Goal: Information Seeking & Learning: Learn about a topic

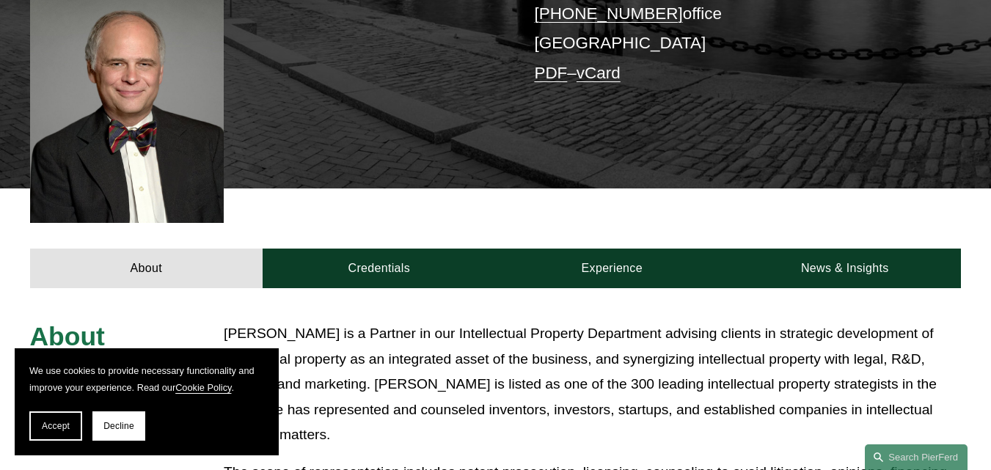
drag, startPoint x: 1001, startPoint y: 90, endPoint x: 1001, endPoint y: 203, distance: 113.0
click at [990, 203] on html "We use cookies to provide necessary functionality and improve your experience. …" at bounding box center [495, 402] width 991 height 1578
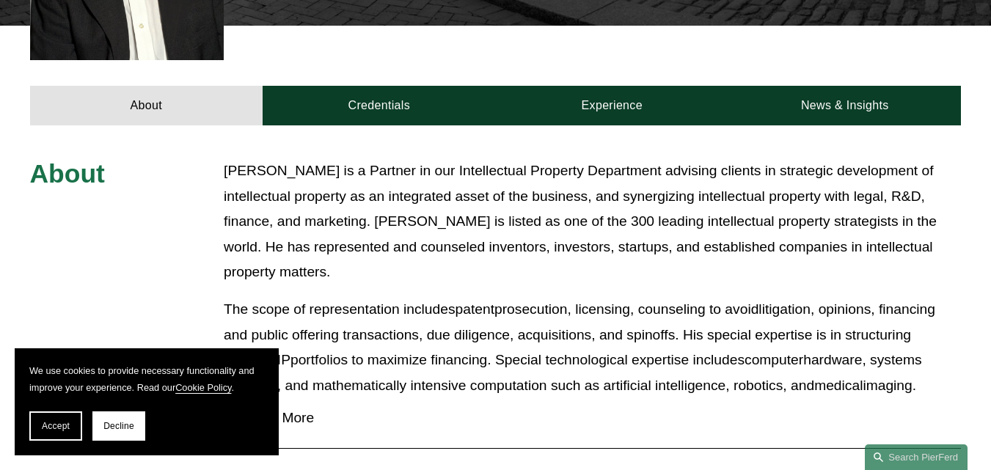
scroll to position [555, 0]
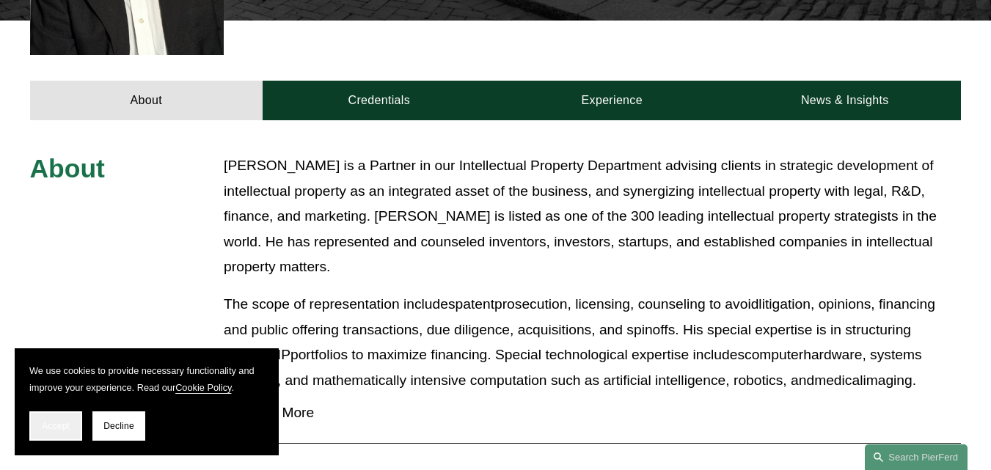
click at [59, 428] on span "Accept" at bounding box center [56, 426] width 28 height 10
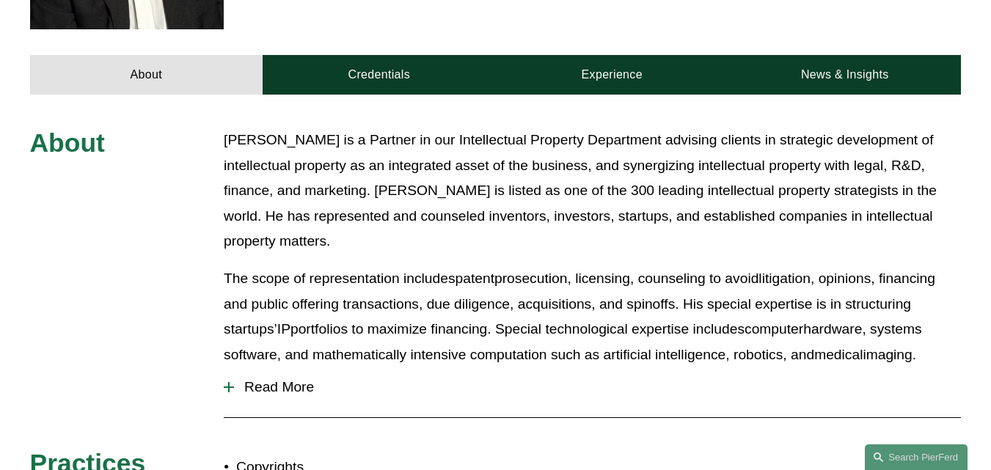
scroll to position [582, 0]
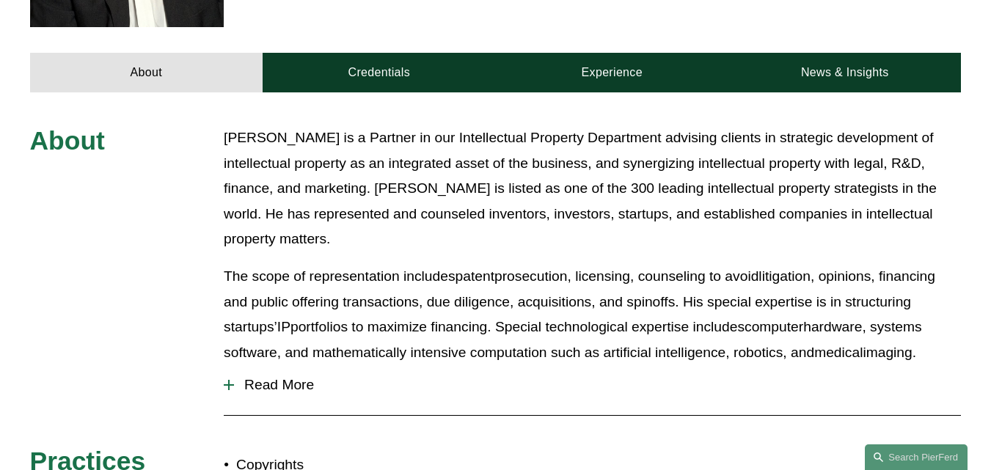
click at [373, 406] on div "About David Boundy is a Partner in our Intellectual Property Department advisin…" at bounding box center [495, 386] width 991 height 522
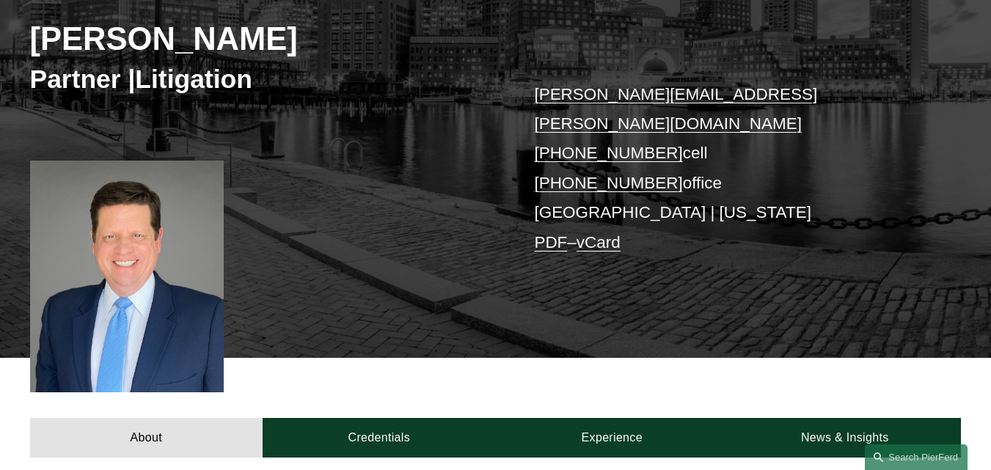
scroll to position [266, 0]
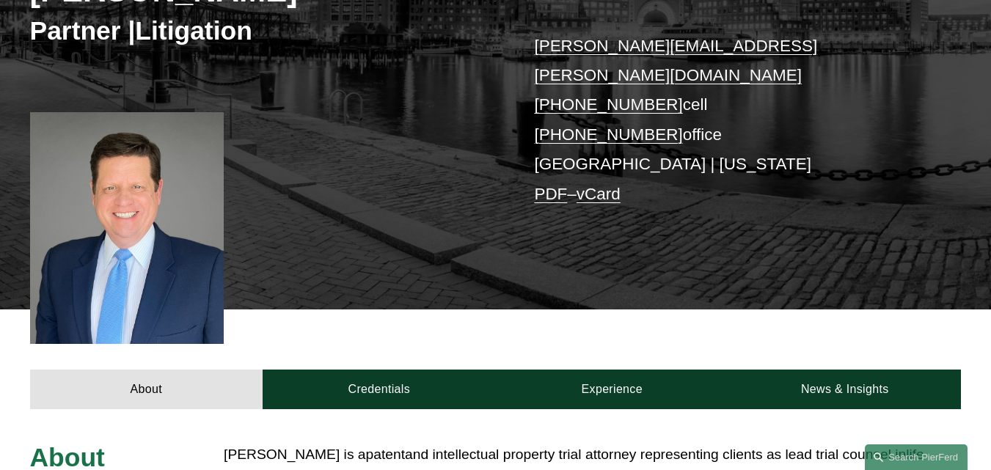
click at [990, 132] on html "0 PierFerd Celebrates 250 Partner Milestone Skip to Content" at bounding box center [495, 449] width 991 height 1431
